Goal: Transaction & Acquisition: Purchase product/service

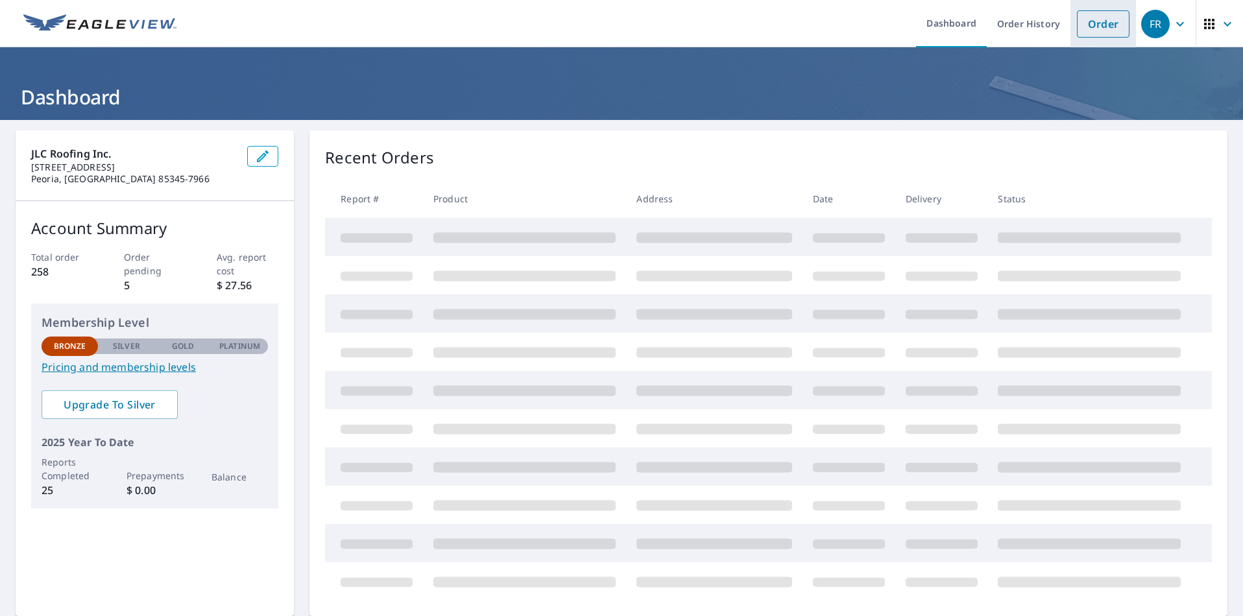
click at [1085, 20] on link "Order" at bounding box center [1103, 23] width 53 height 27
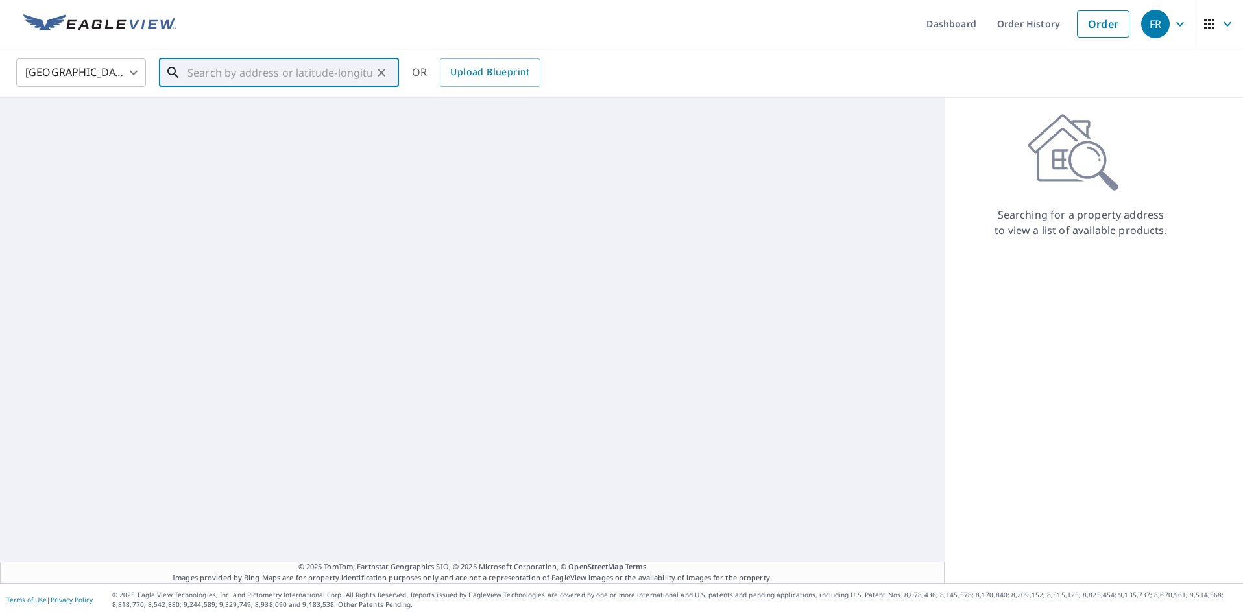
click at [366, 70] on input "text" at bounding box center [279, 72] width 185 height 36
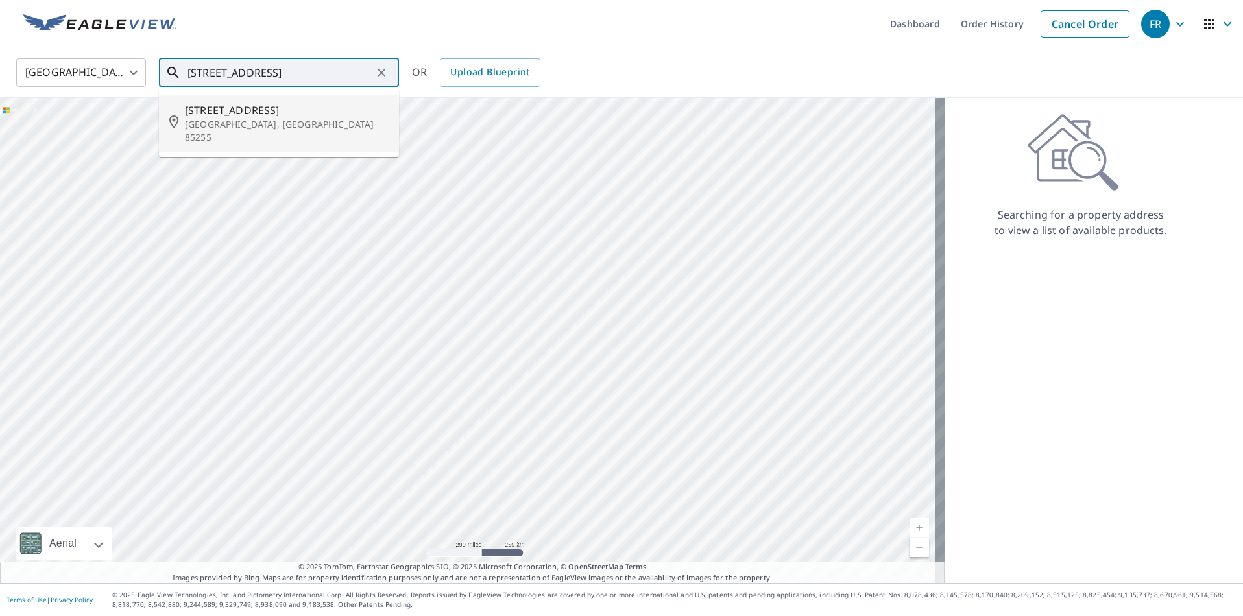
click at [217, 108] on span "[STREET_ADDRESS]" at bounding box center [287, 110] width 204 height 16
type input "[STREET_ADDRESS]"
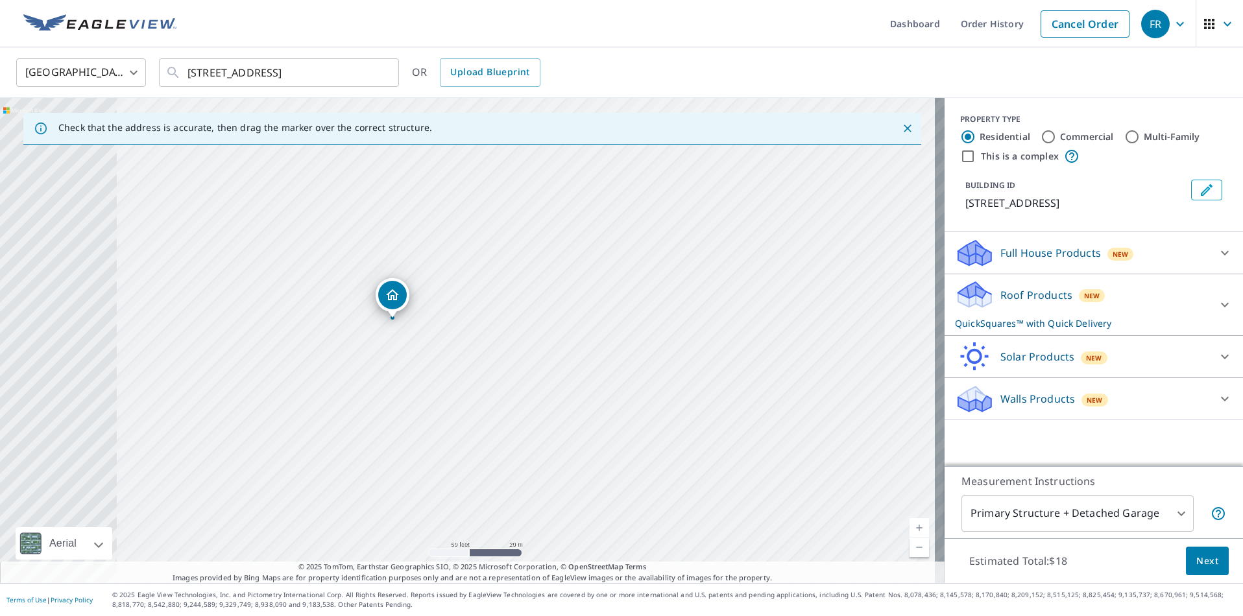
drag, startPoint x: 253, startPoint y: 312, endPoint x: 564, endPoint y: 270, distance: 314.1
click at [564, 270] on div "[STREET_ADDRESS]" at bounding box center [472, 340] width 944 height 485
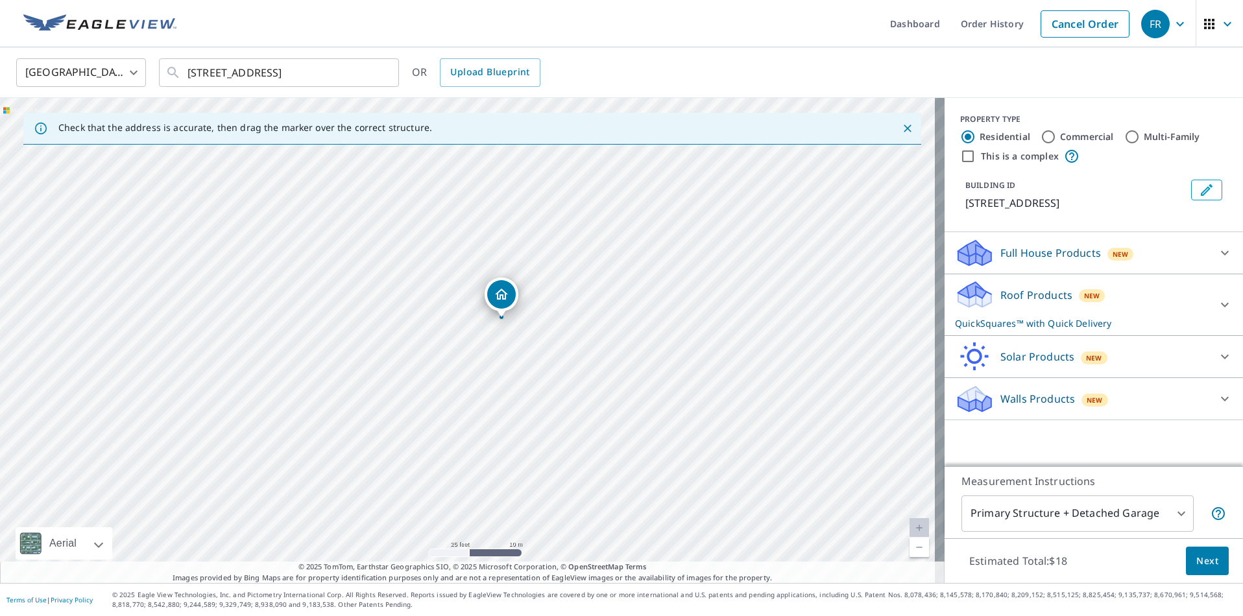
click at [1196, 557] on span "Next" at bounding box center [1207, 561] width 22 height 16
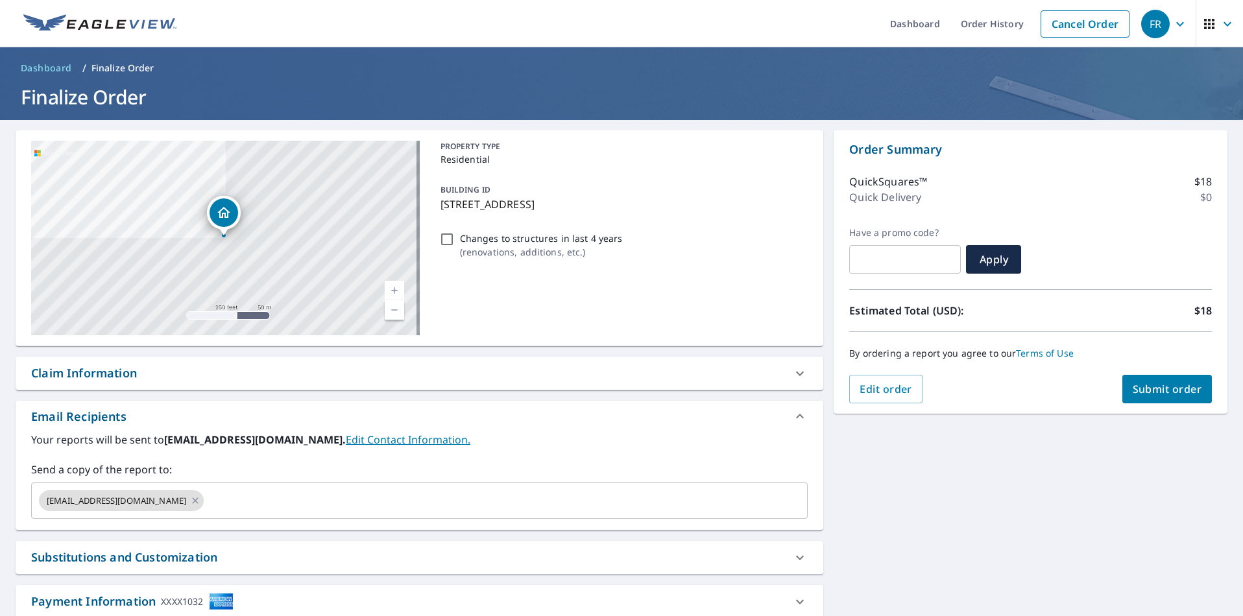
click at [1159, 393] on span "Submit order" at bounding box center [1166, 389] width 69 height 14
checkbox input "true"
